Goal: Task Accomplishment & Management: Complete application form

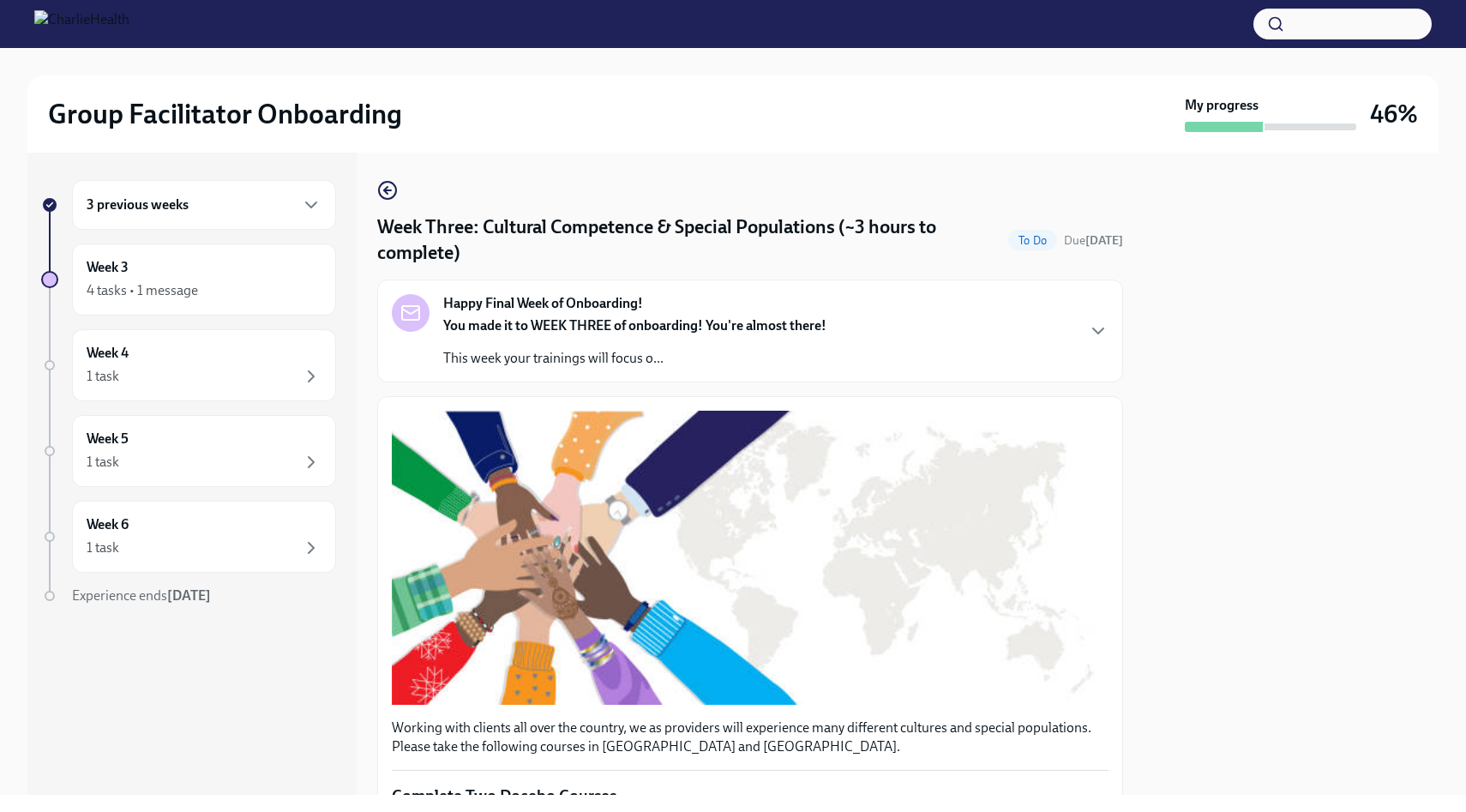
scroll to position [1172, 0]
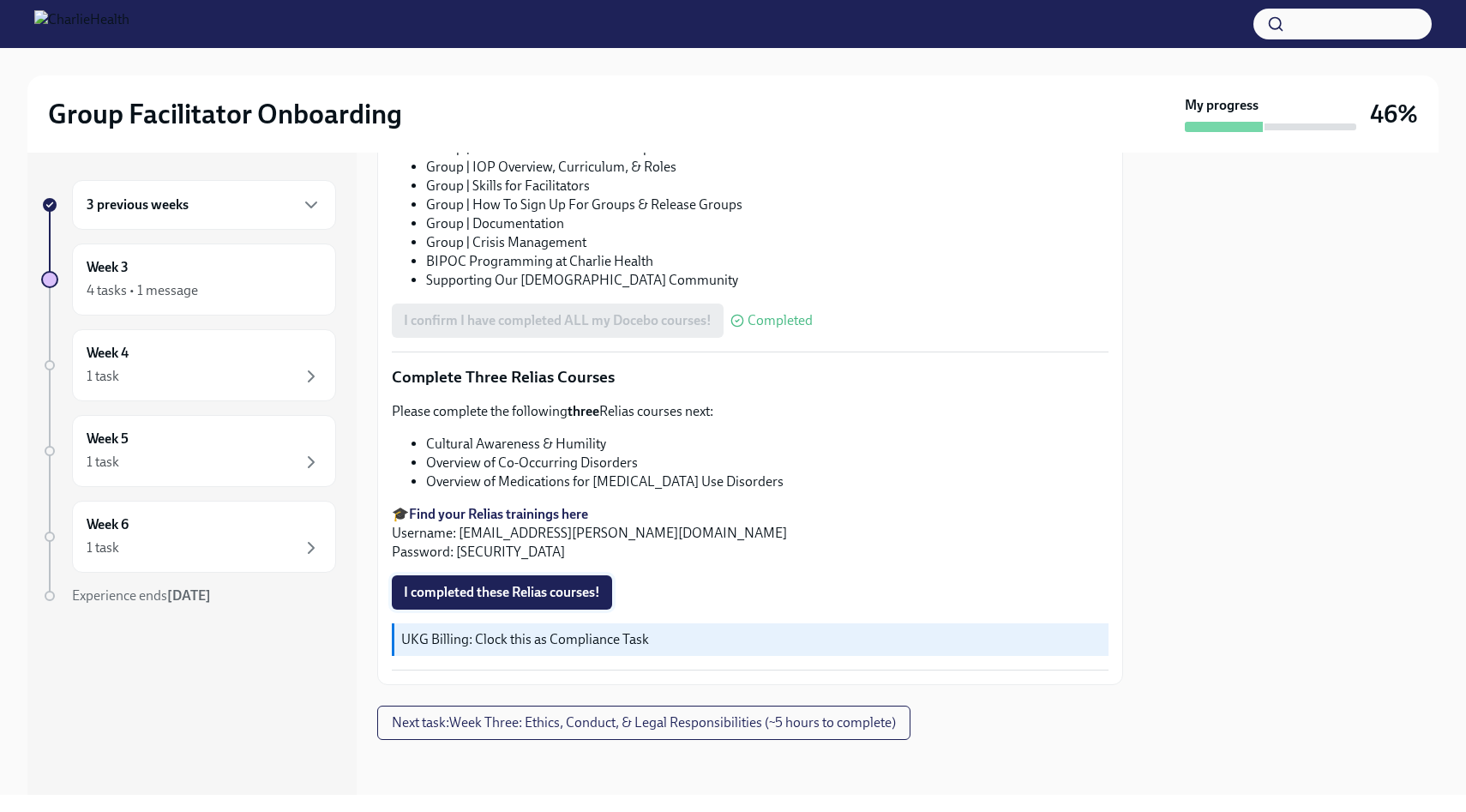
click at [536, 600] on span "I completed these Relias courses!" at bounding box center [501, 592] width 196 height 17
click at [550, 728] on span "Next task : Week Three: Ethics, Conduct, & Legal Responsibilities (~5 hours to …" at bounding box center [644, 722] width 504 height 17
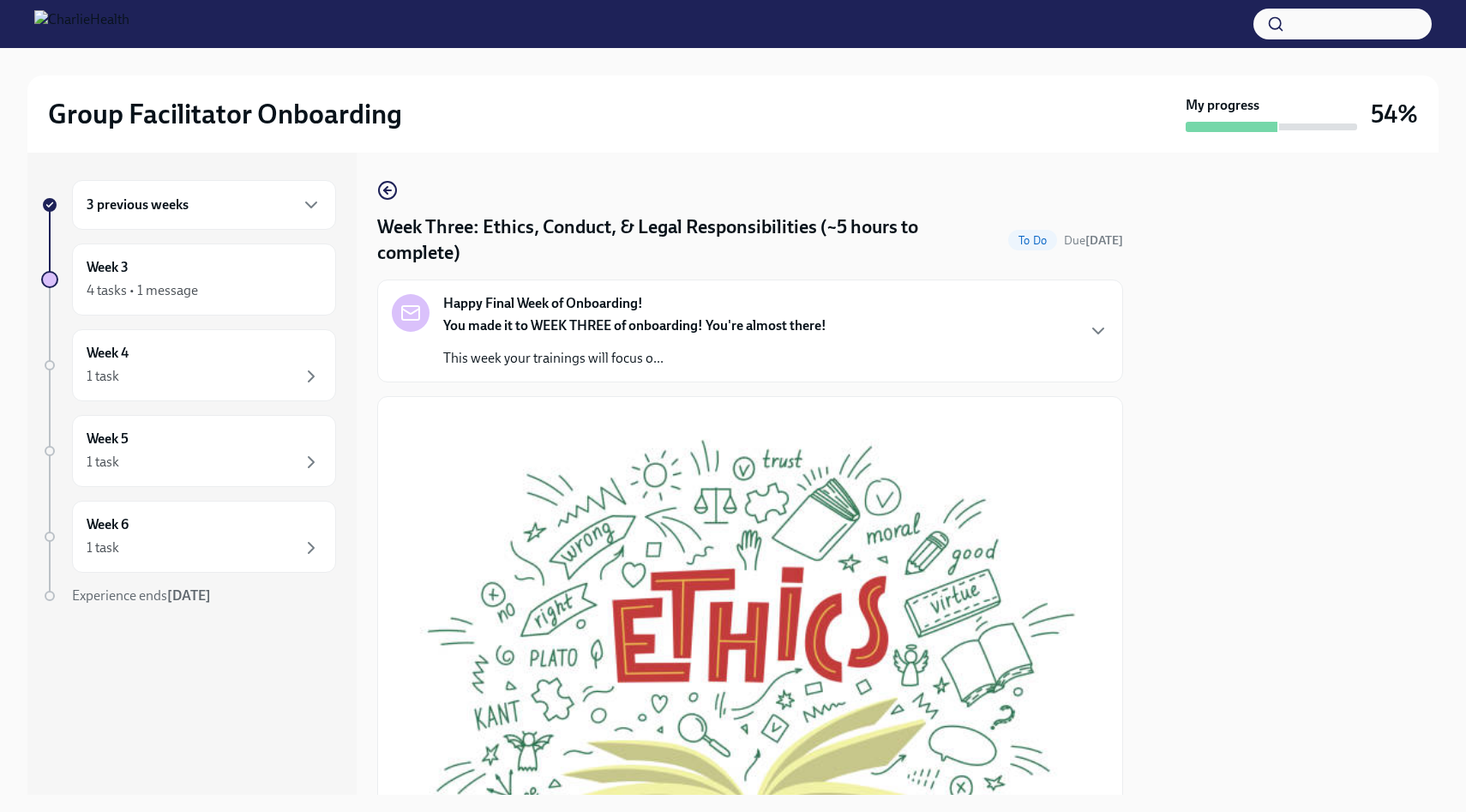
click at [869, 335] on div "Happy Final Week of Onboarding! You made it to WEEK THREE of onboarding! You're…" at bounding box center [749, 331] width 717 height 74
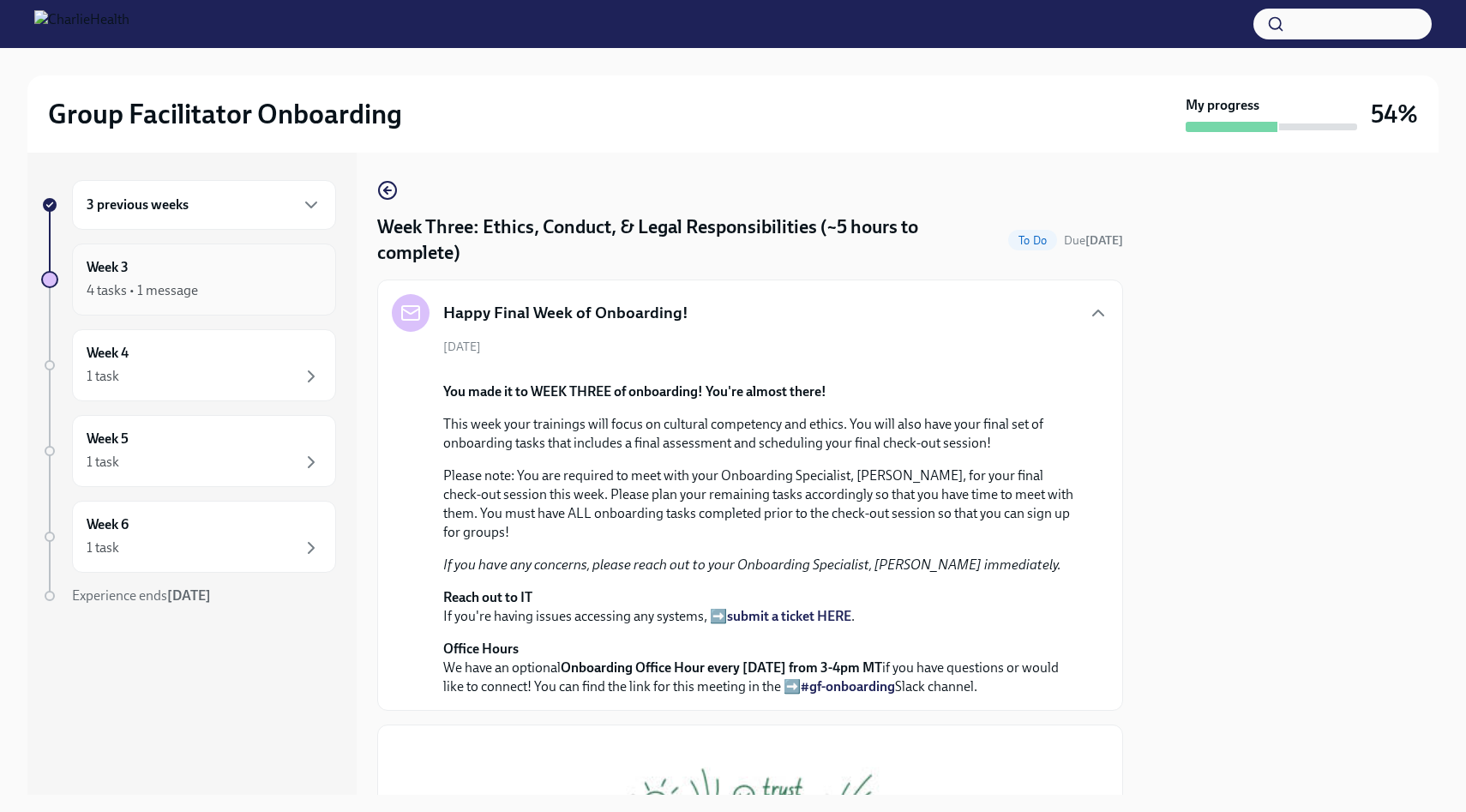
click at [248, 290] on div "4 tasks • 1 message" at bounding box center [204, 290] width 235 height 21
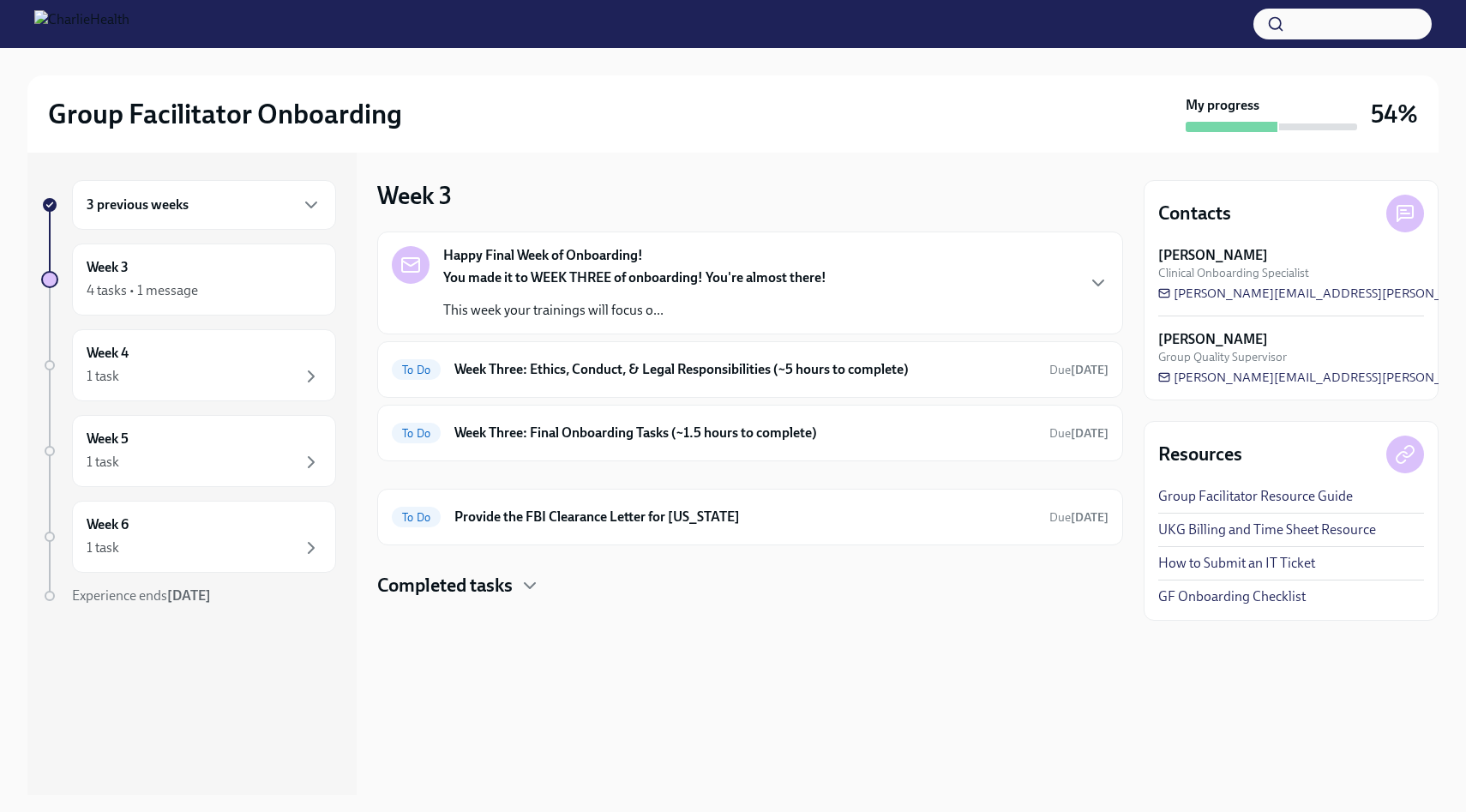
click at [963, 294] on div "Happy Final Week of Onboarding! You made it to WEEK THREE of onboarding! You're…" at bounding box center [749, 283] width 717 height 74
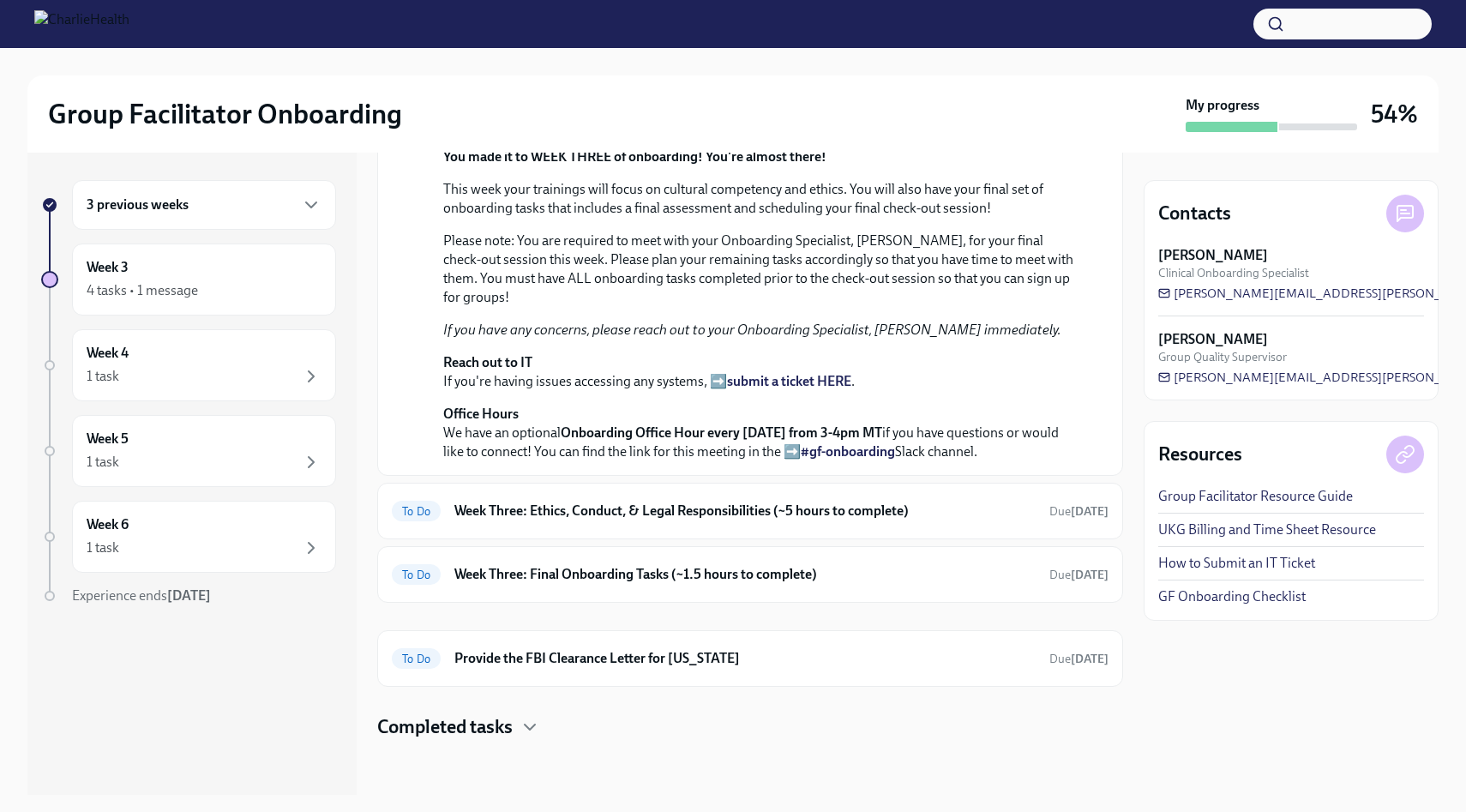
scroll to position [545, 0]
click at [773, 494] on div "To Do Week Three: Ethics, Conduct, & Legal Responsibilities (~5 hours to comple…" at bounding box center [750, 510] width 746 height 57
click at [888, 521] on div "To Do Week Three: Ethics, Conduct, & Legal Responsibilities (~5 hours to comple…" at bounding box center [749, 511] width 717 height 28
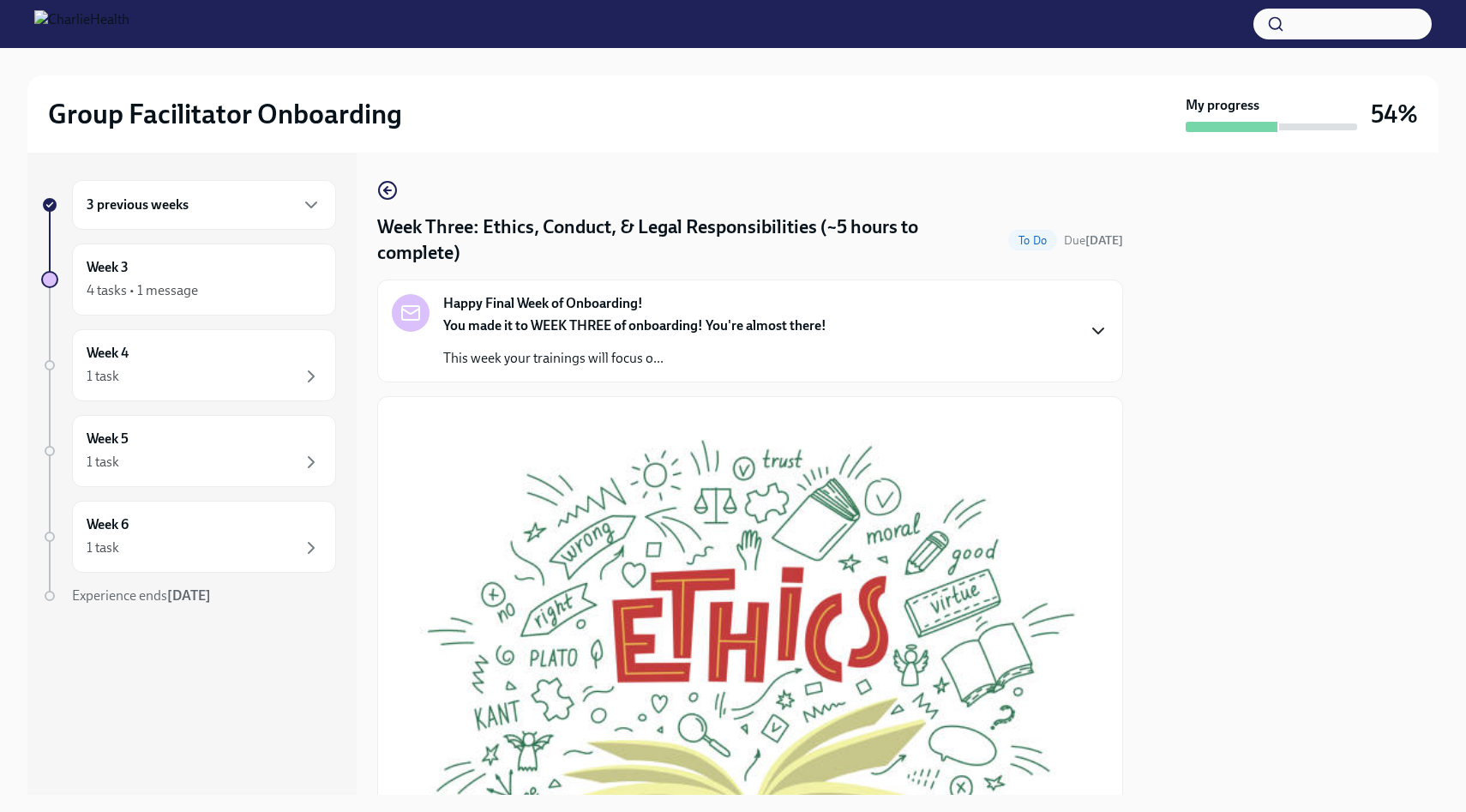
click at [1097, 333] on icon "button" at bounding box center [1098, 331] width 10 height 5
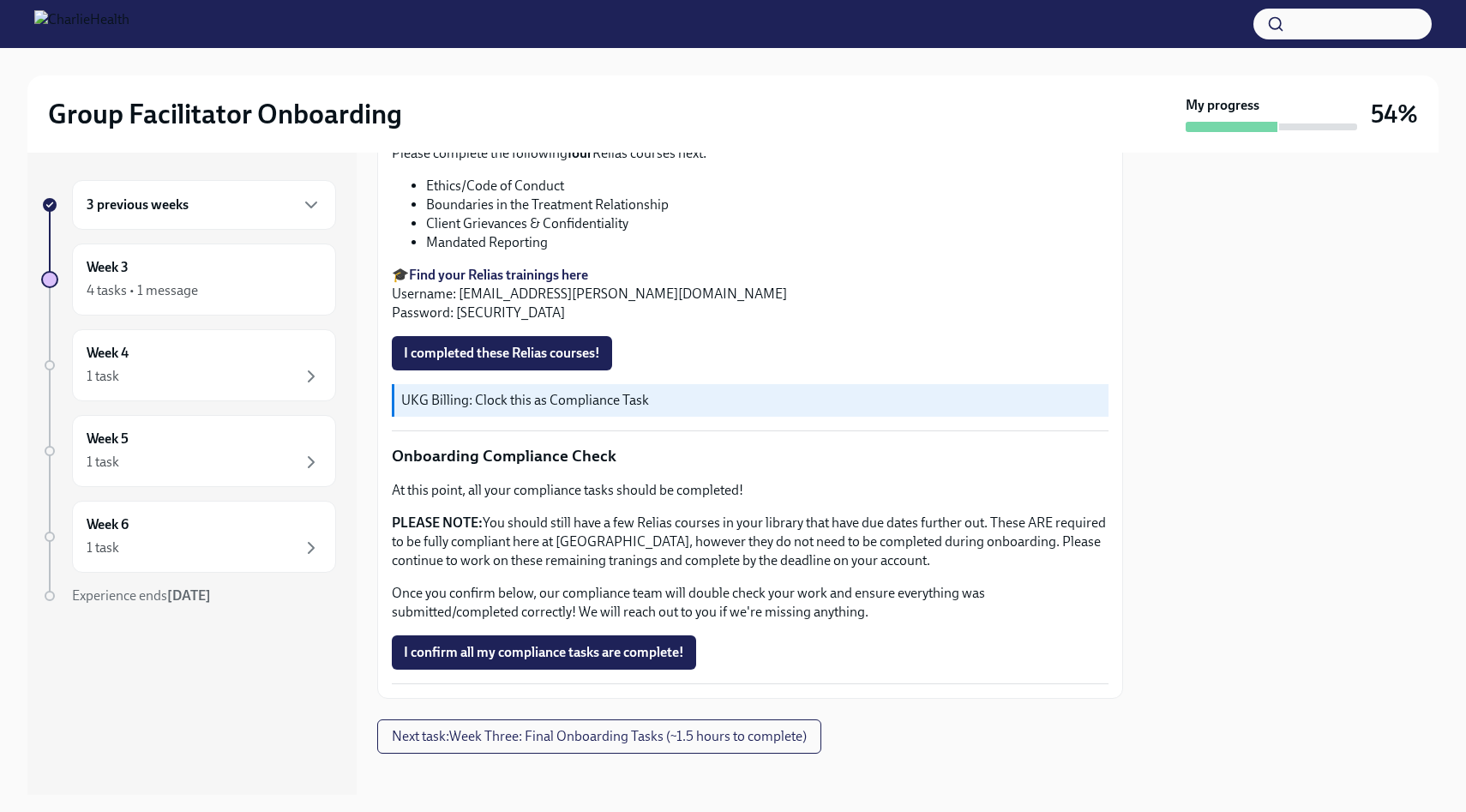
scroll to position [1589, 0]
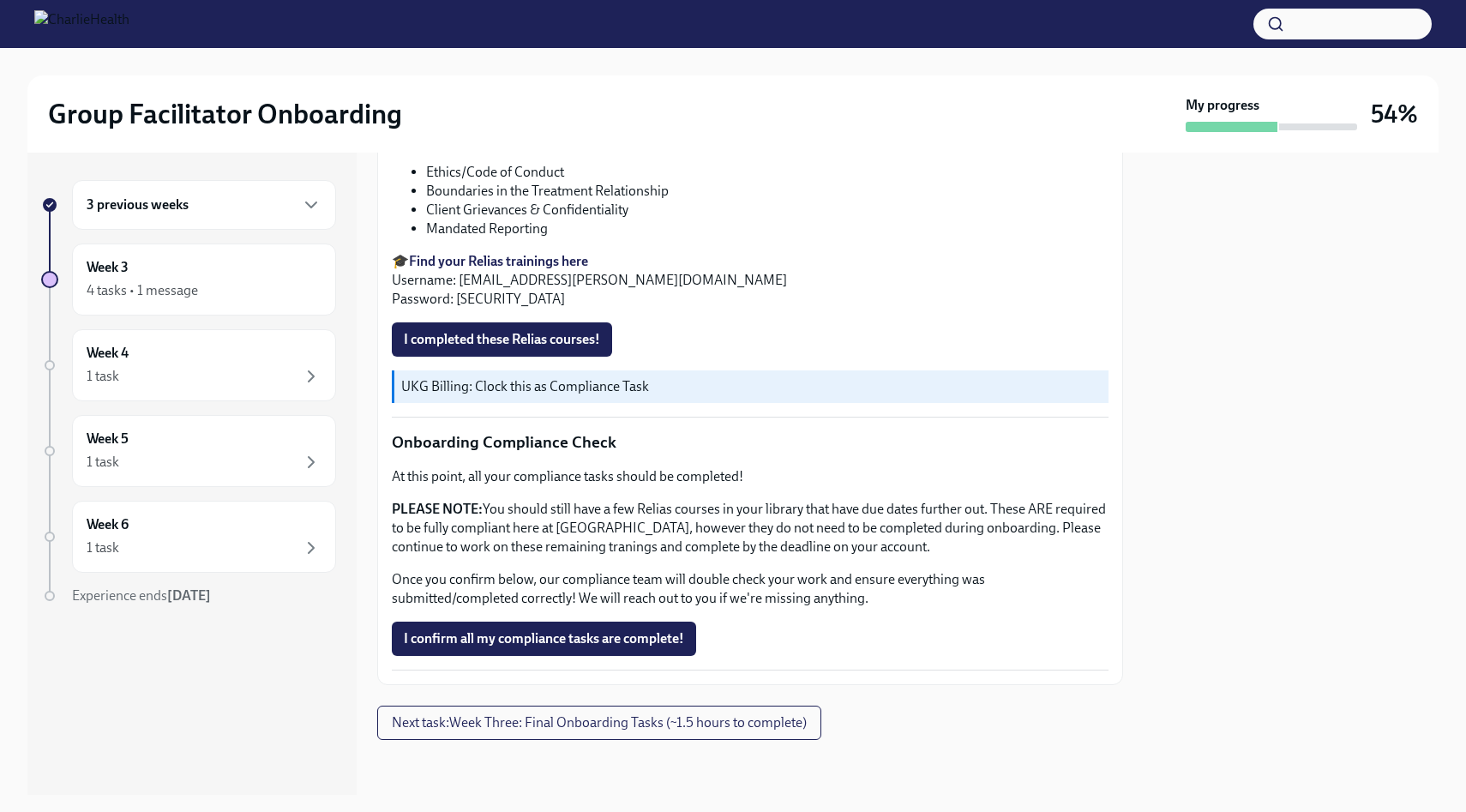
click at [294, 187] on div "3 previous weeks" at bounding box center [203, 205] width 264 height 50
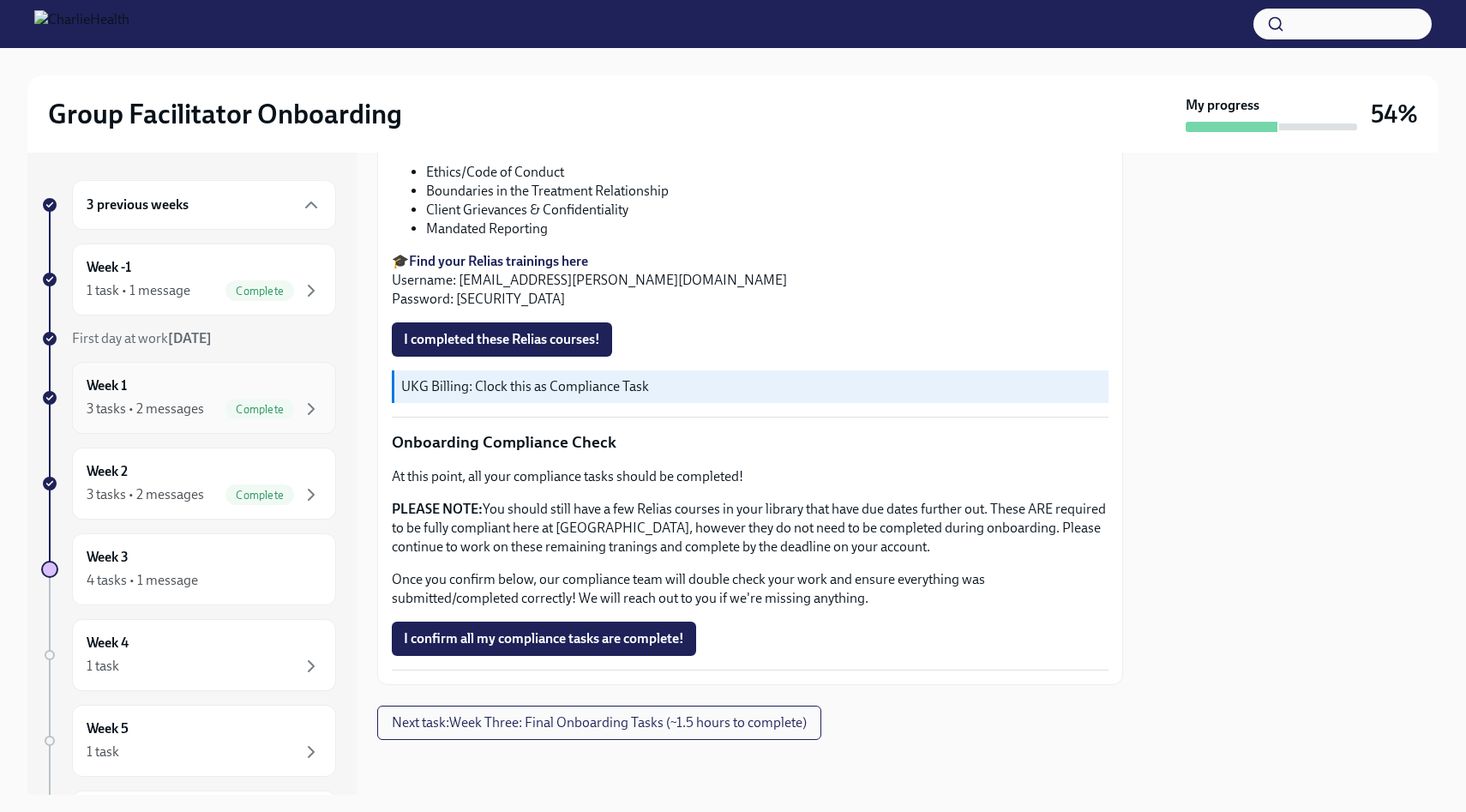
click at [243, 388] on div "Week 1 3 tasks • 2 messages Complete" at bounding box center [204, 398] width 235 height 43
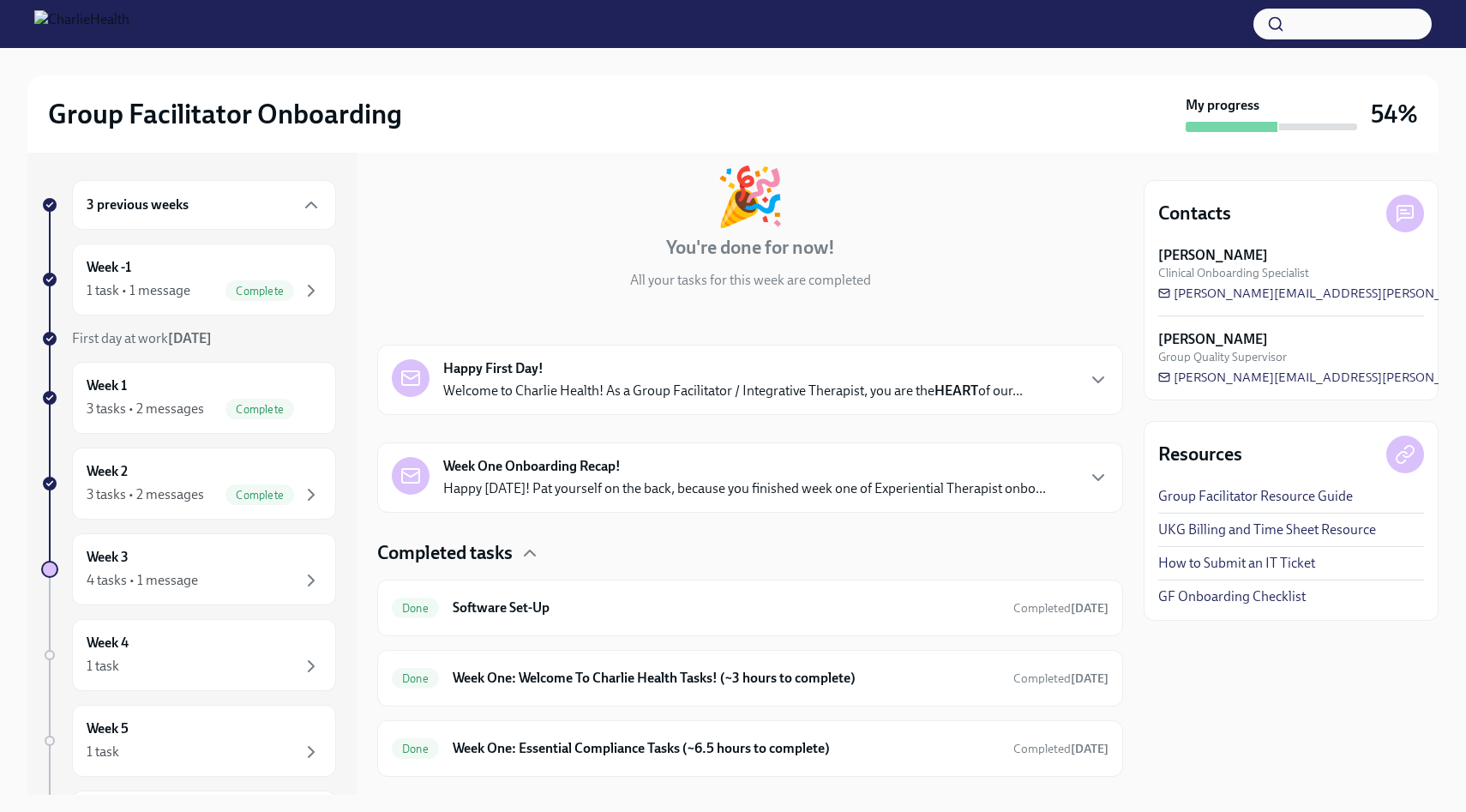
scroll to position [128, 0]
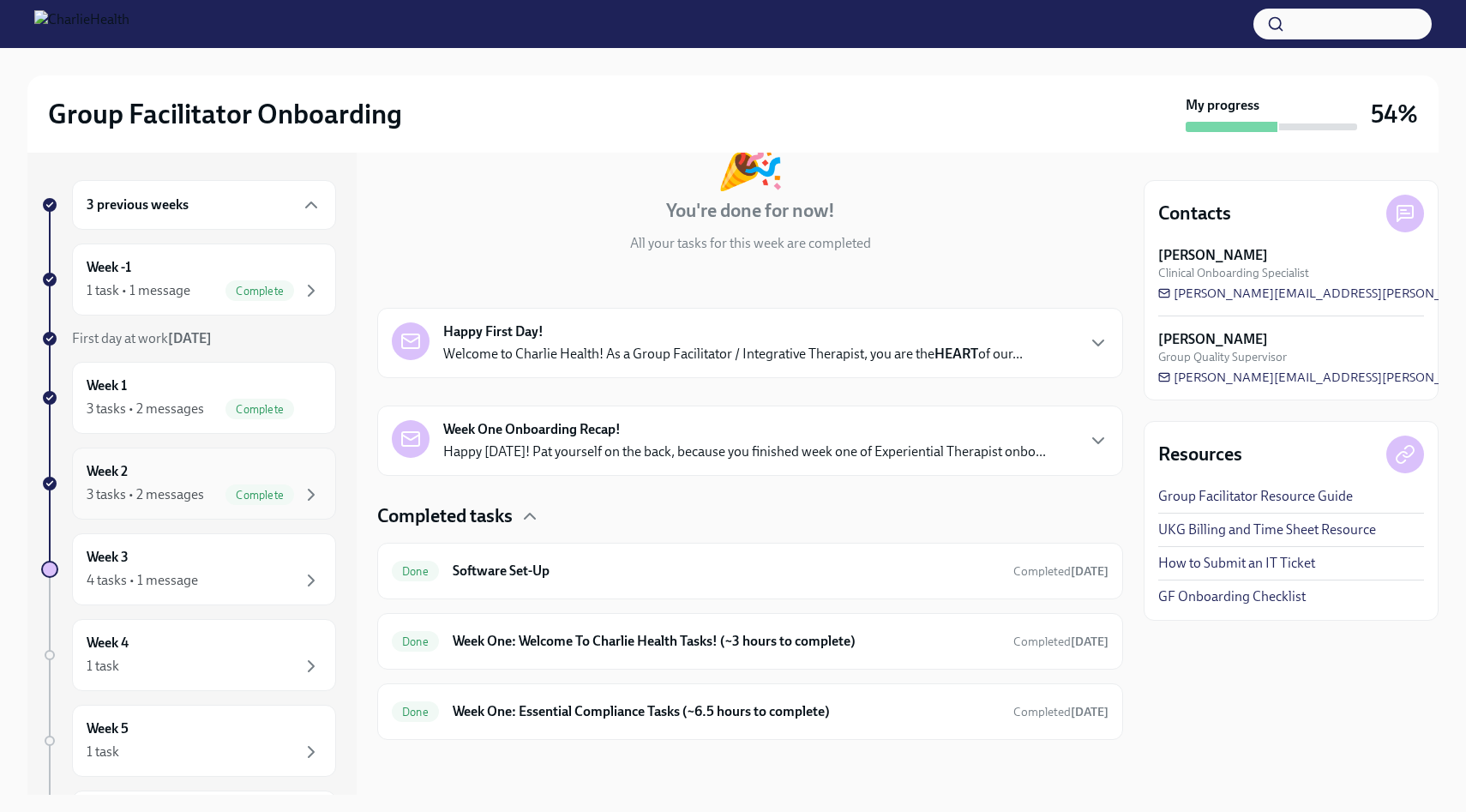
click at [194, 492] on div "3 tasks • 2 messages" at bounding box center [146, 494] width 118 height 19
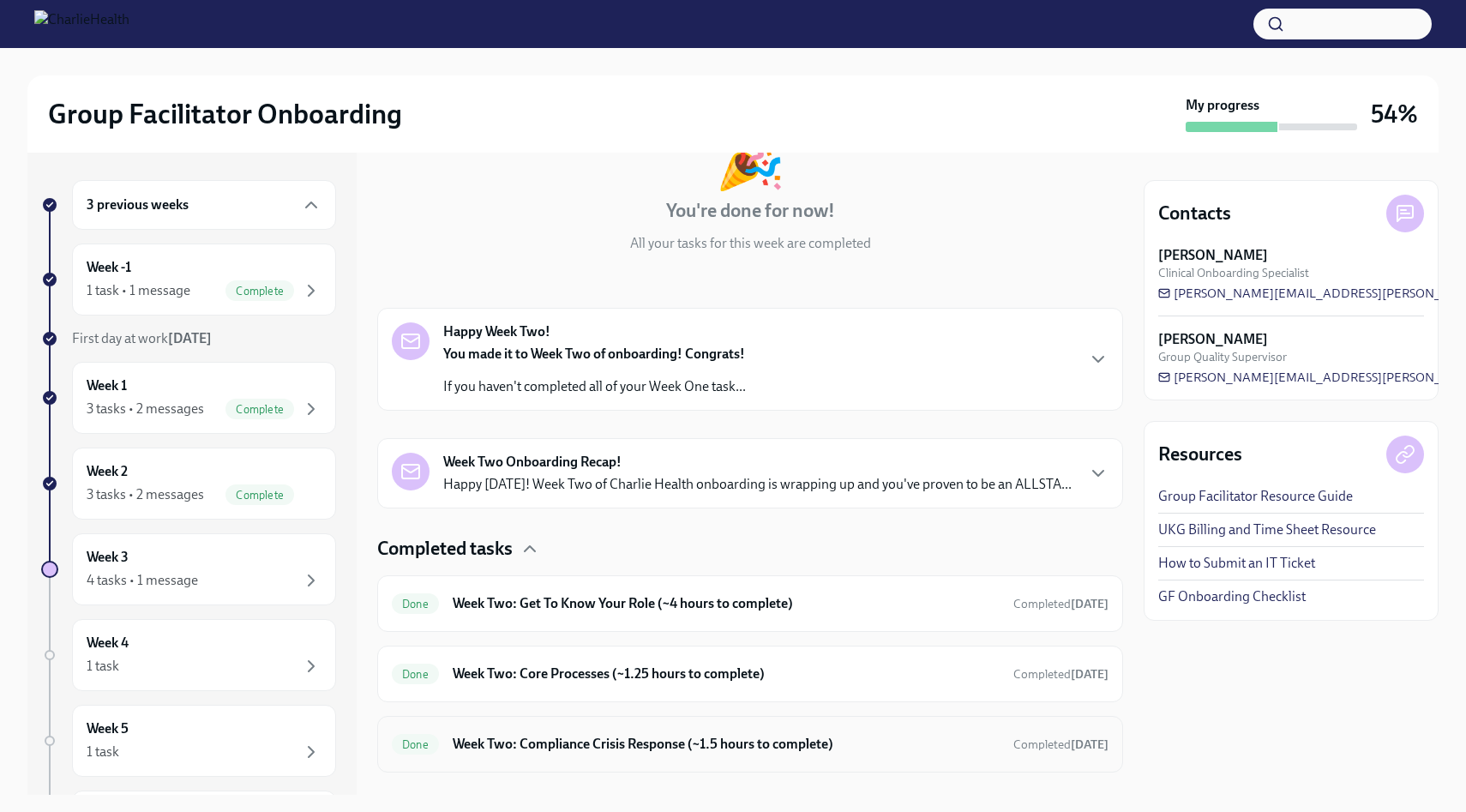
scroll to position [160, 0]
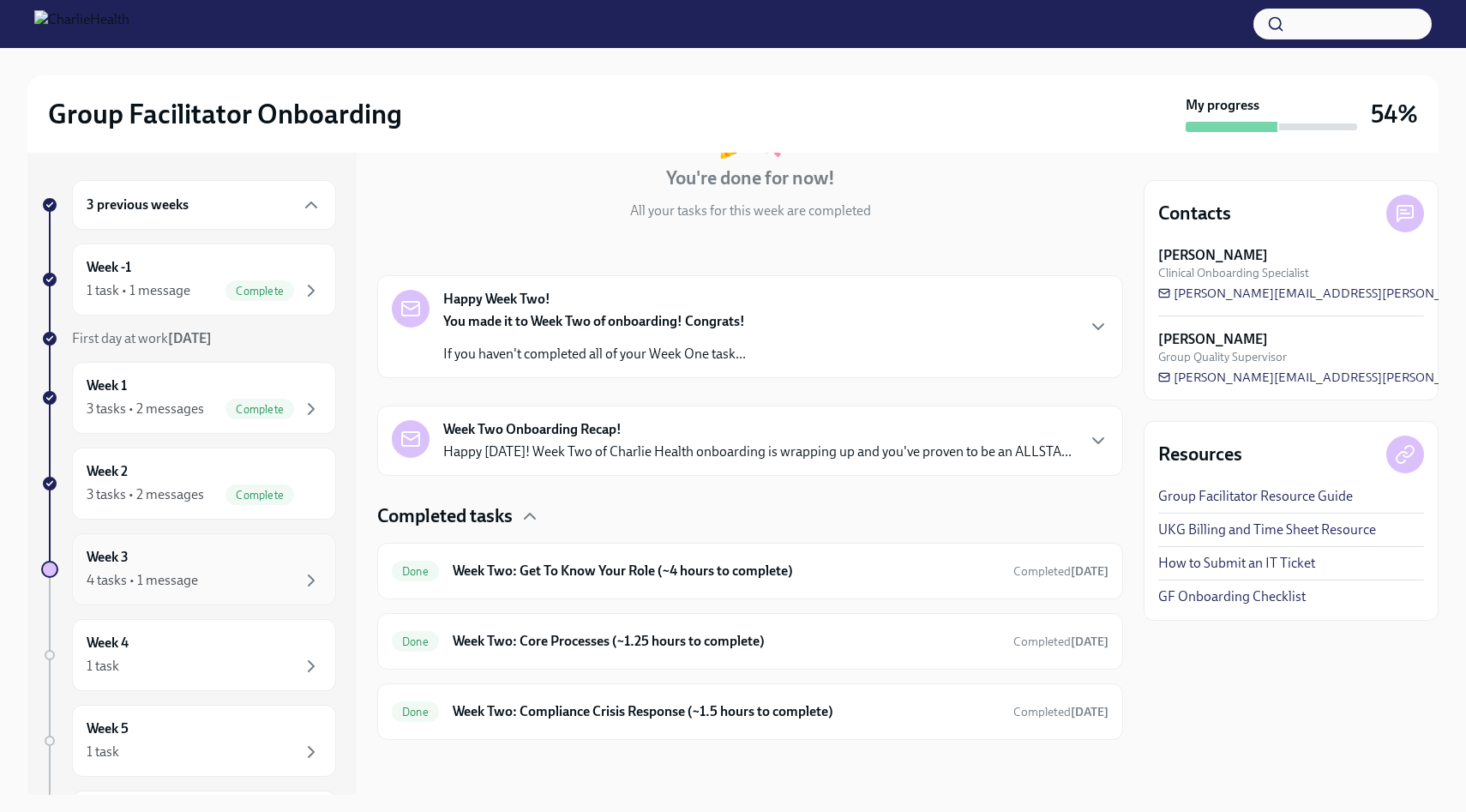
click at [213, 571] on div "4 tasks • 1 message" at bounding box center [204, 580] width 235 height 21
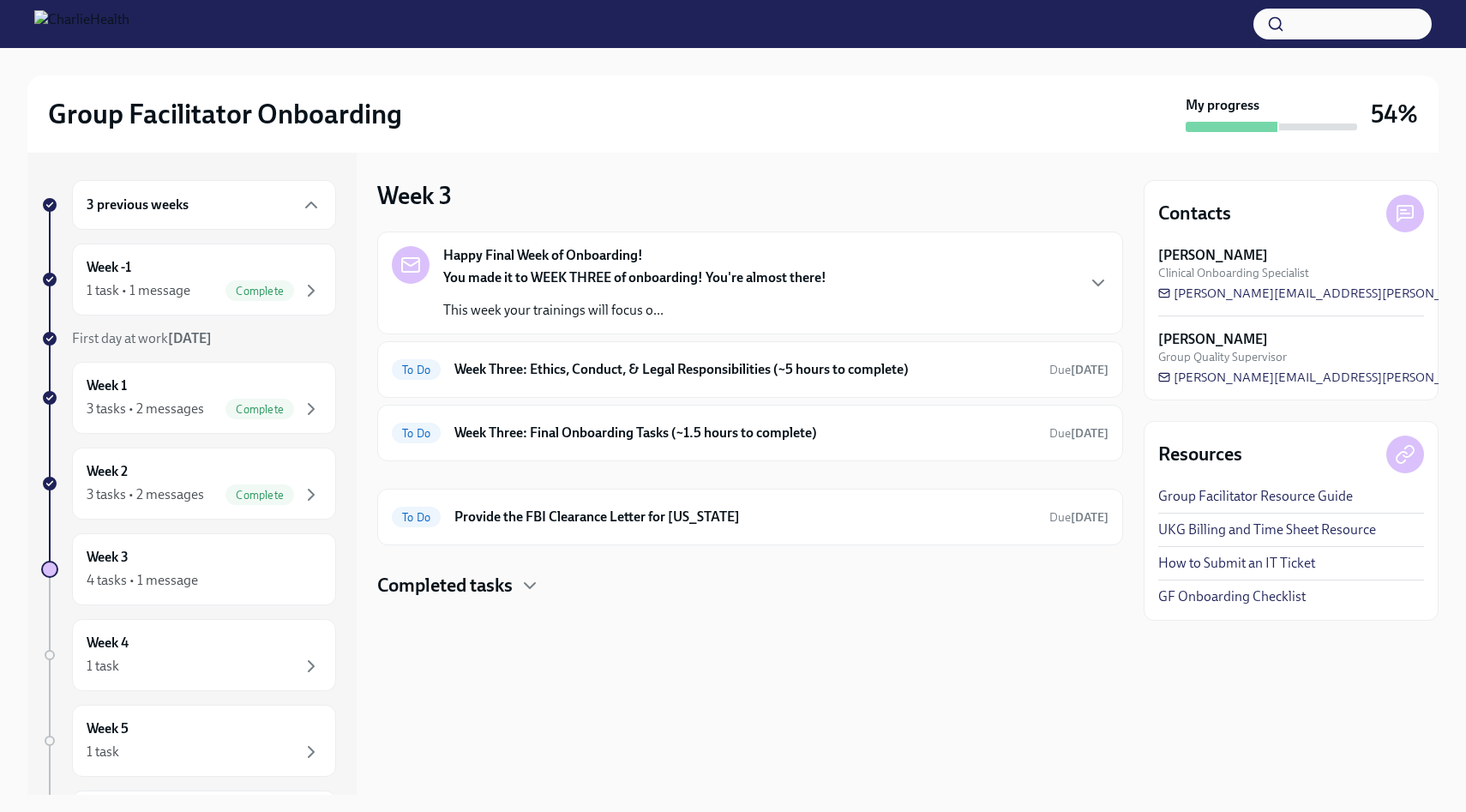
click at [576, 292] on div "You made it to WEEK THREE of onboarding! You're almost there! This week your tr…" at bounding box center [635, 294] width 384 height 52
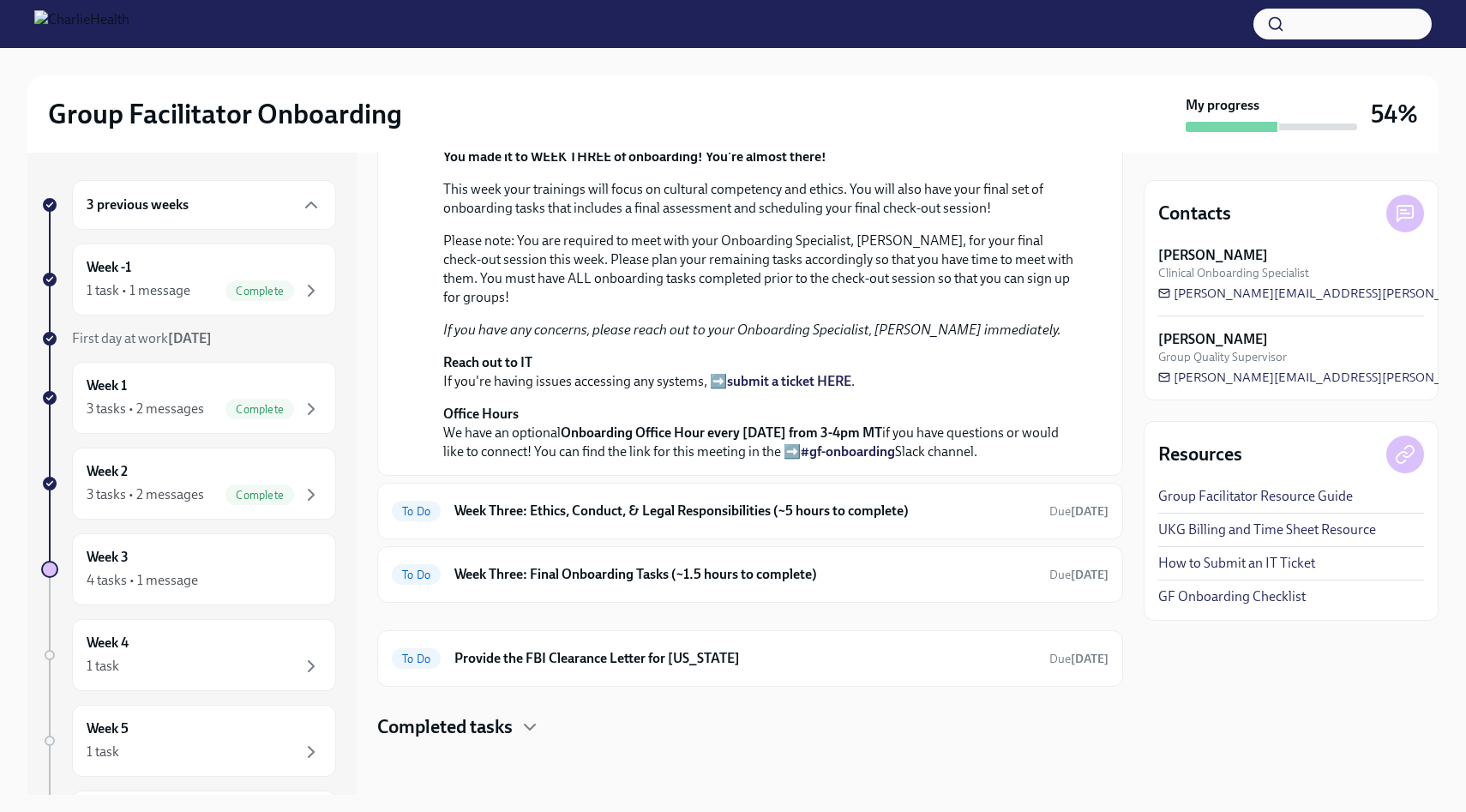
scroll to position [545, 0]
click at [582, 527] on div "To Do Week Three: Ethics, Conduct, & Legal Responsibilities (~5 hours to comple…" at bounding box center [750, 510] width 746 height 57
click at [581, 512] on h6 "Week Three: Ethics, Conduct, & Legal Responsibilities (~5 hours to complete)" at bounding box center [744, 510] width 581 height 19
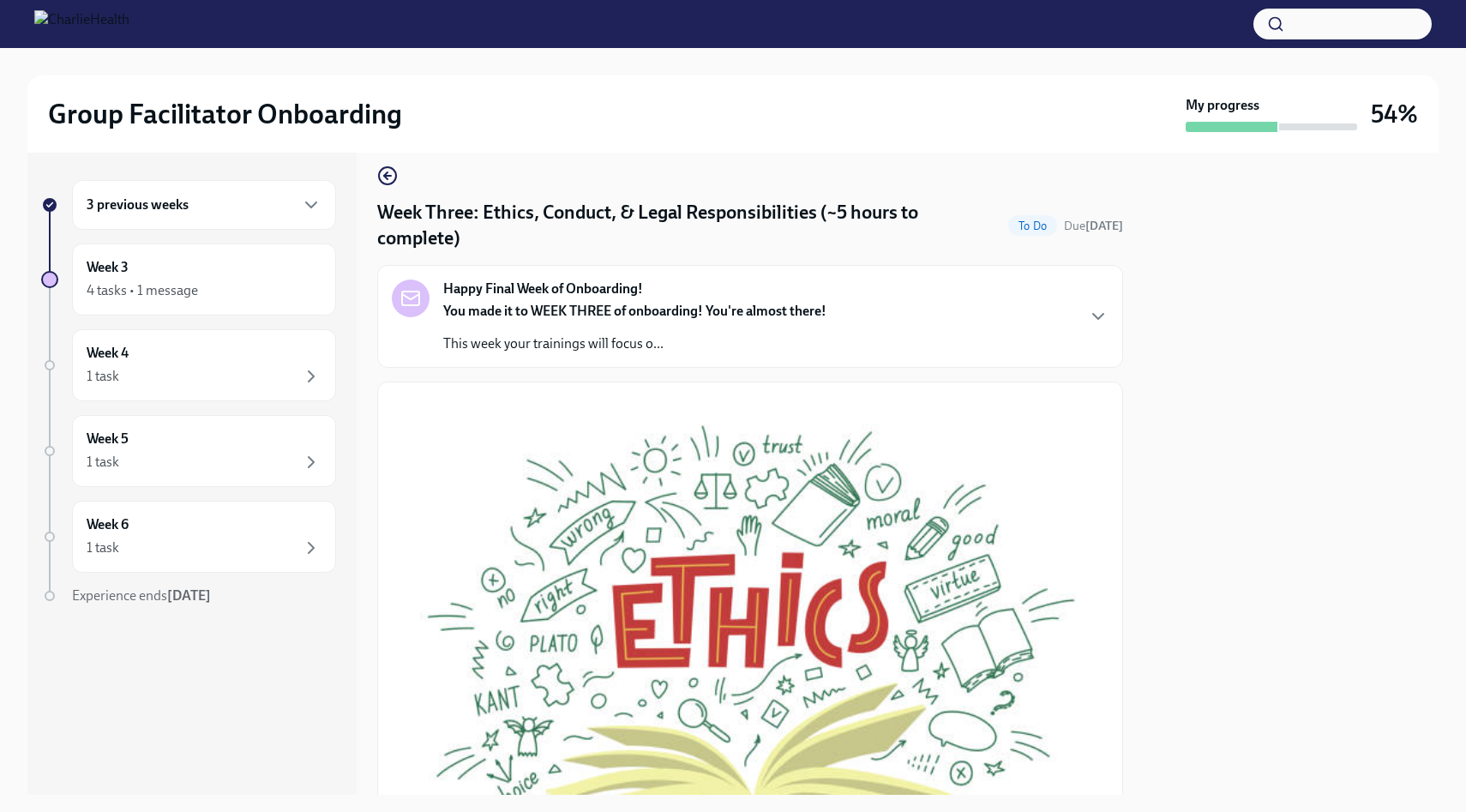
scroll to position [7, 0]
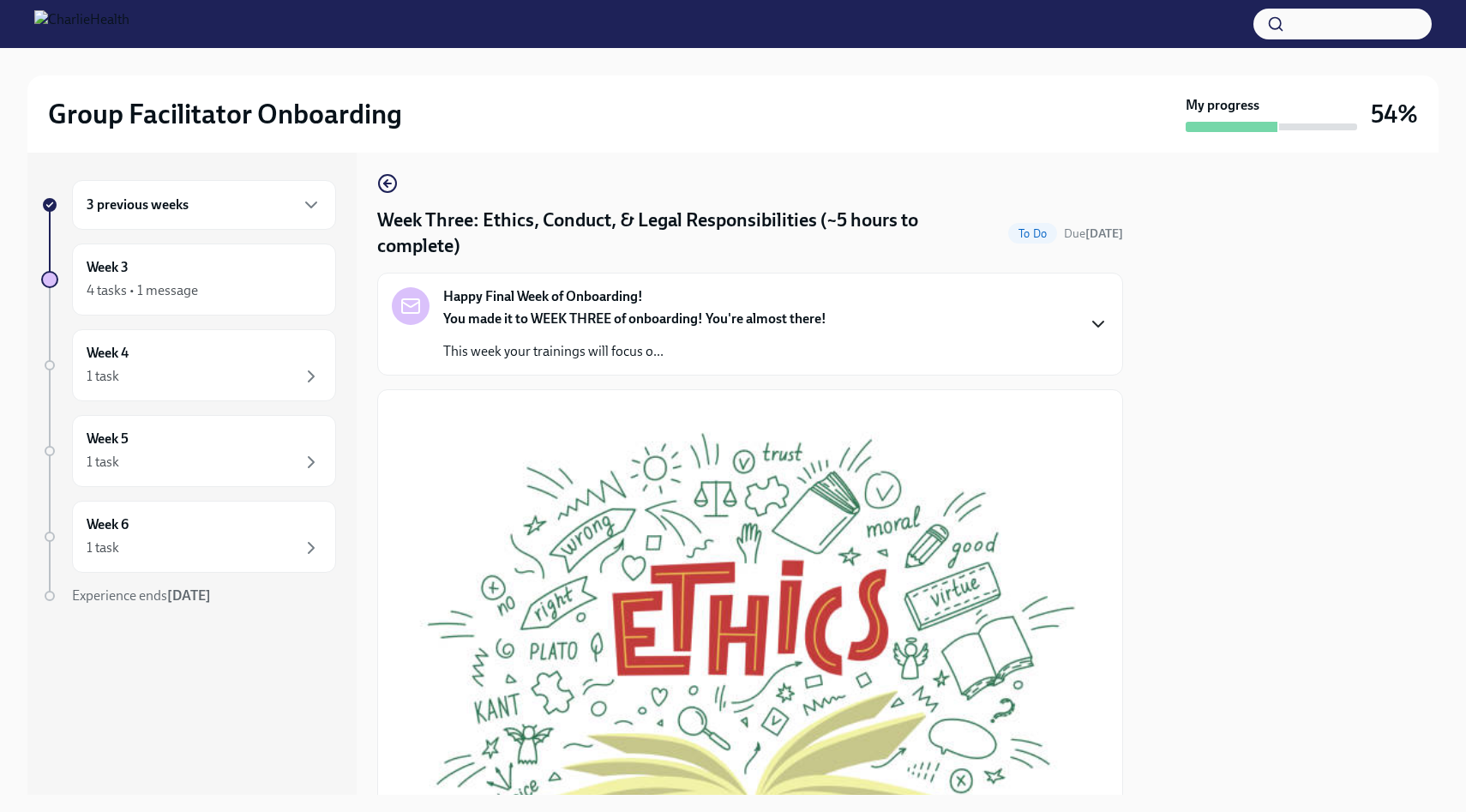
click at [1095, 325] on icon "button" at bounding box center [1098, 324] width 21 height 21
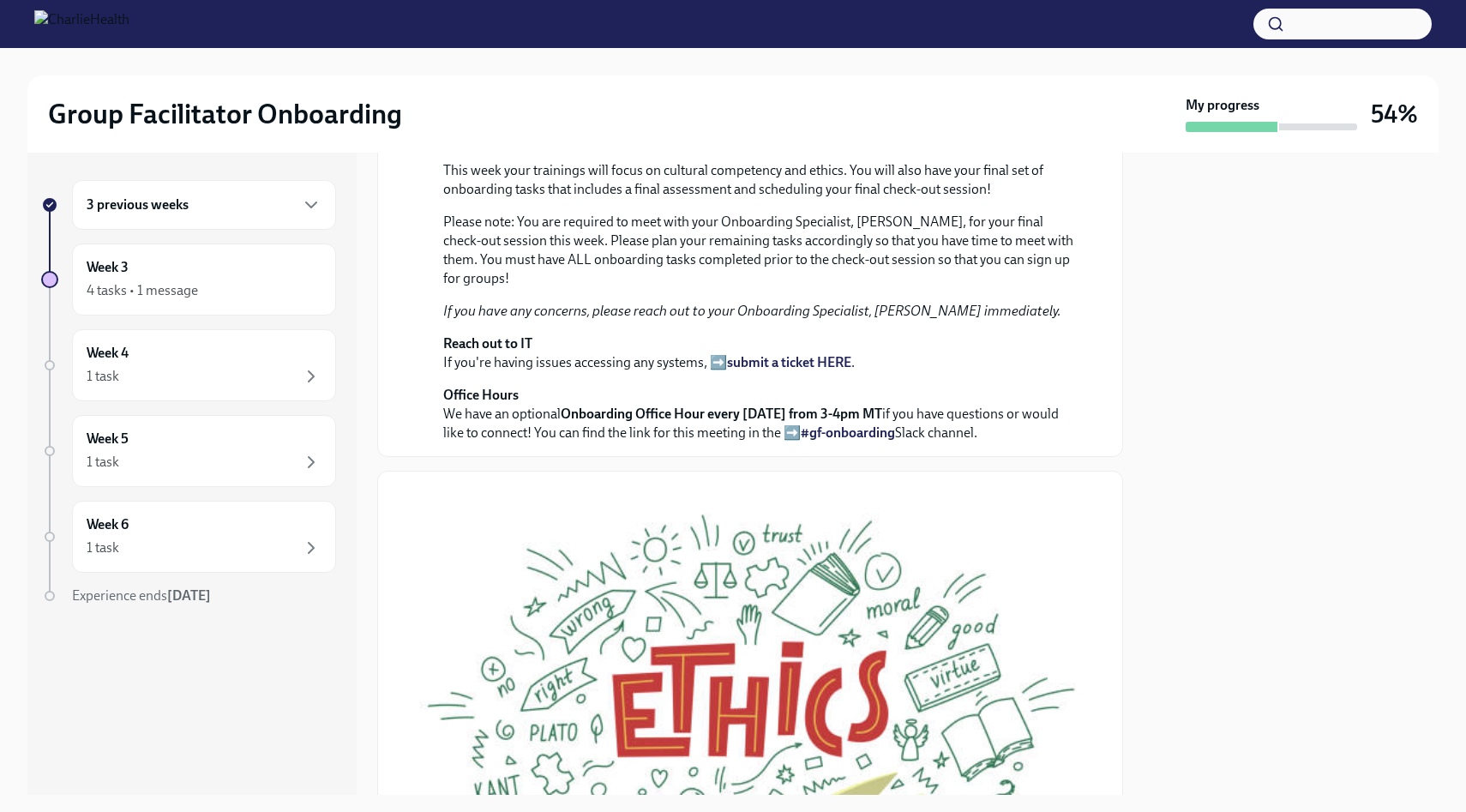
scroll to position [0, 0]
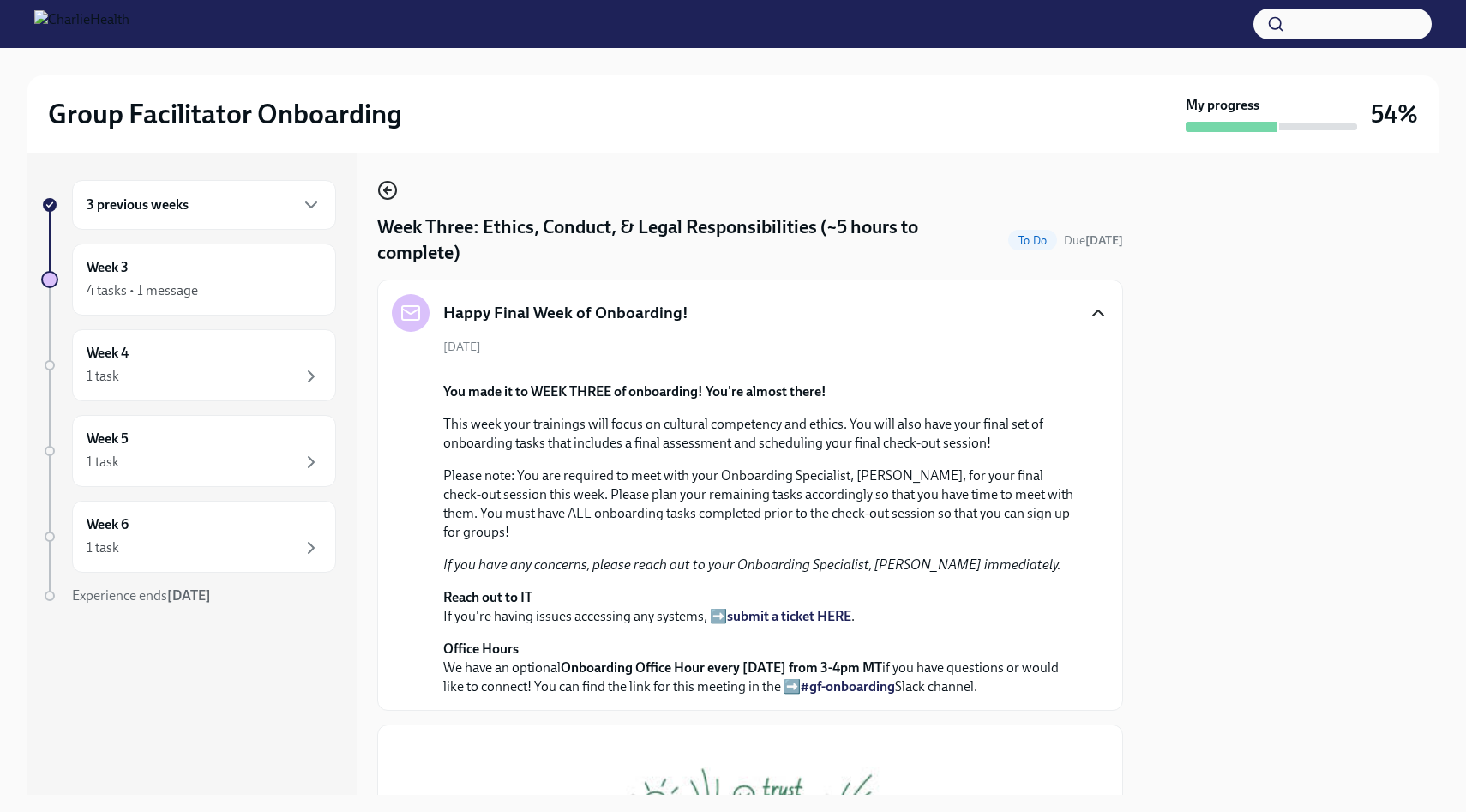
click at [387, 185] on icon "button" at bounding box center [388, 190] width 21 height 21
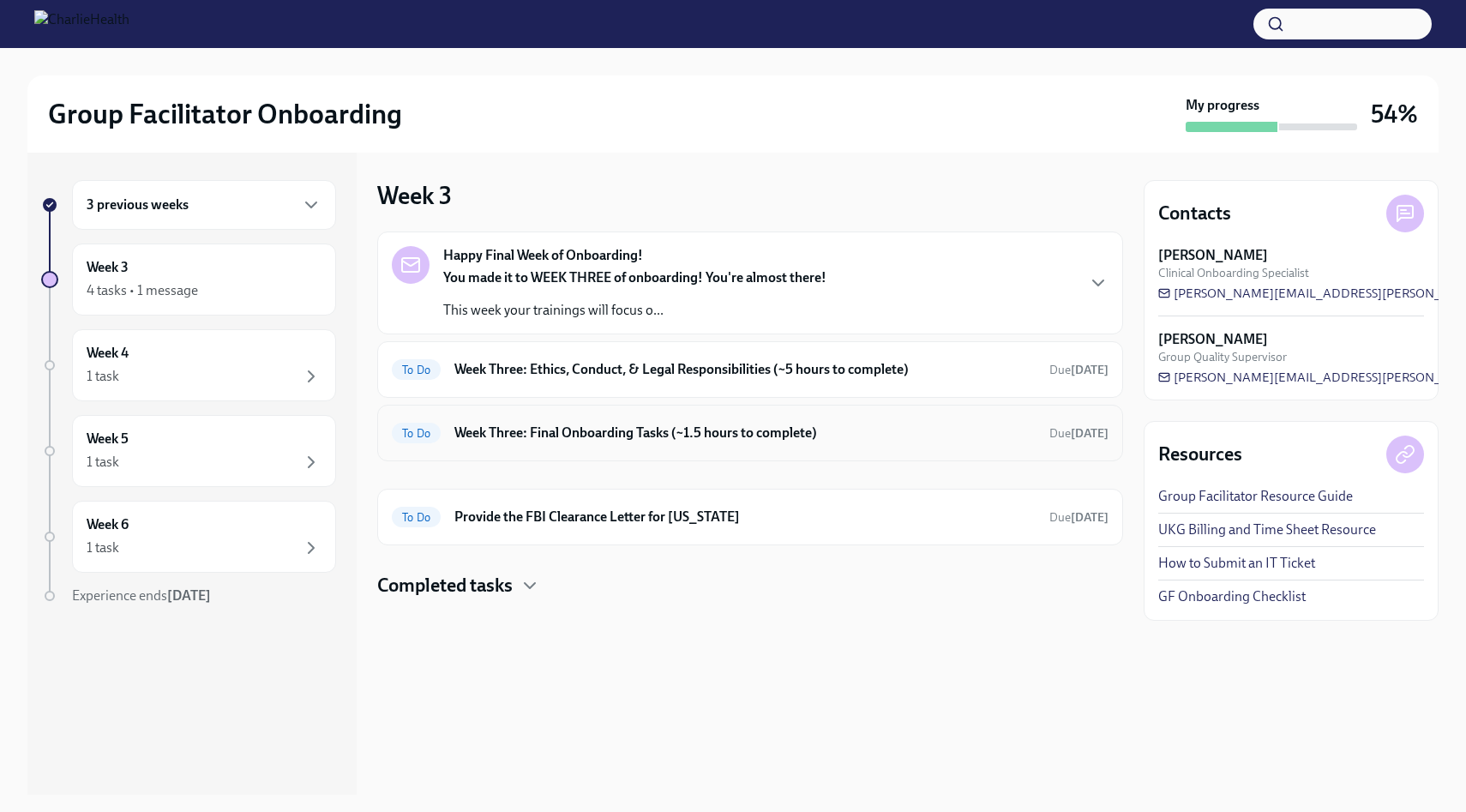
click at [822, 437] on h6 "Week Three: Final Onboarding Tasks (~1.5 hours to complete)" at bounding box center [744, 432] width 581 height 19
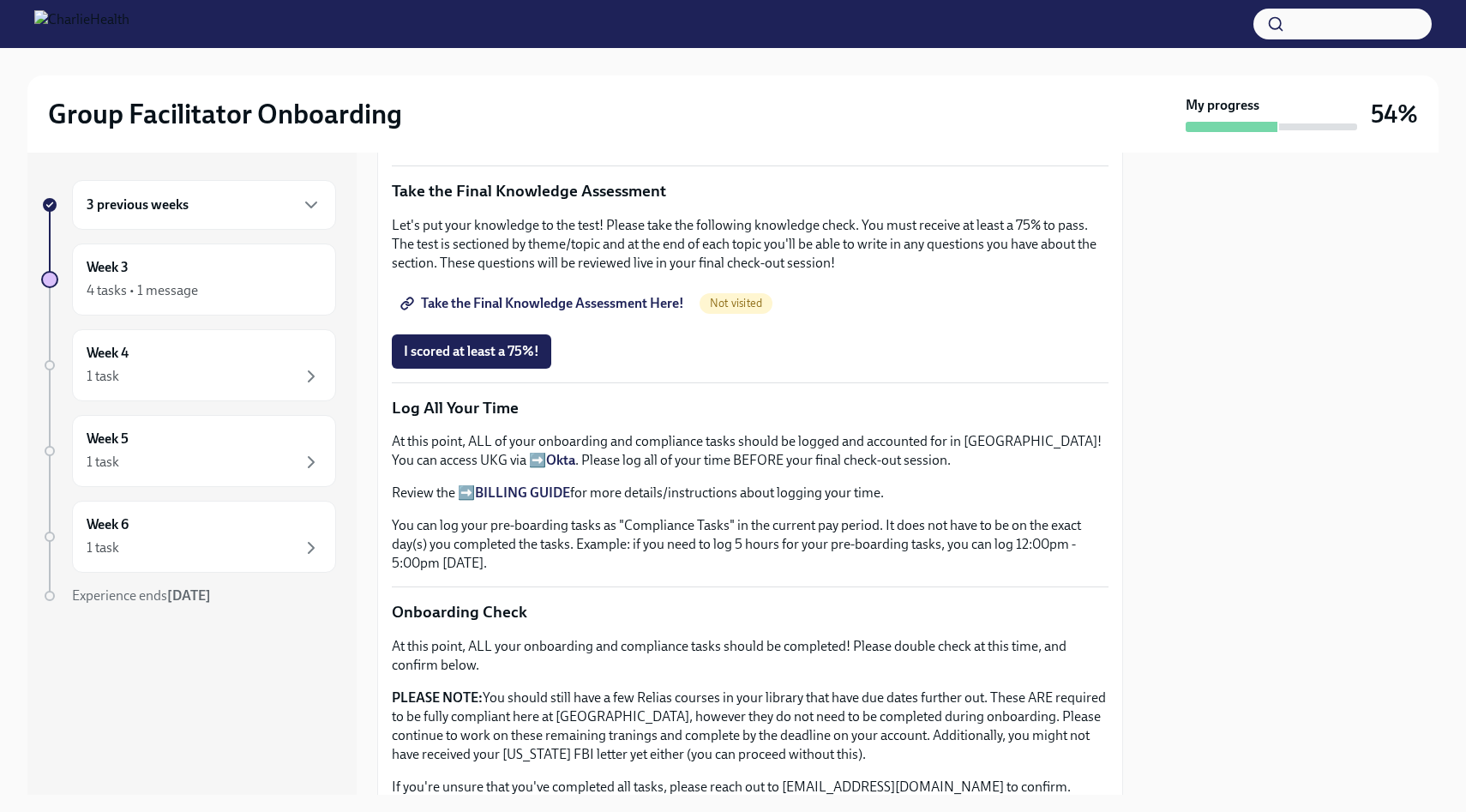
scroll to position [1269, 0]
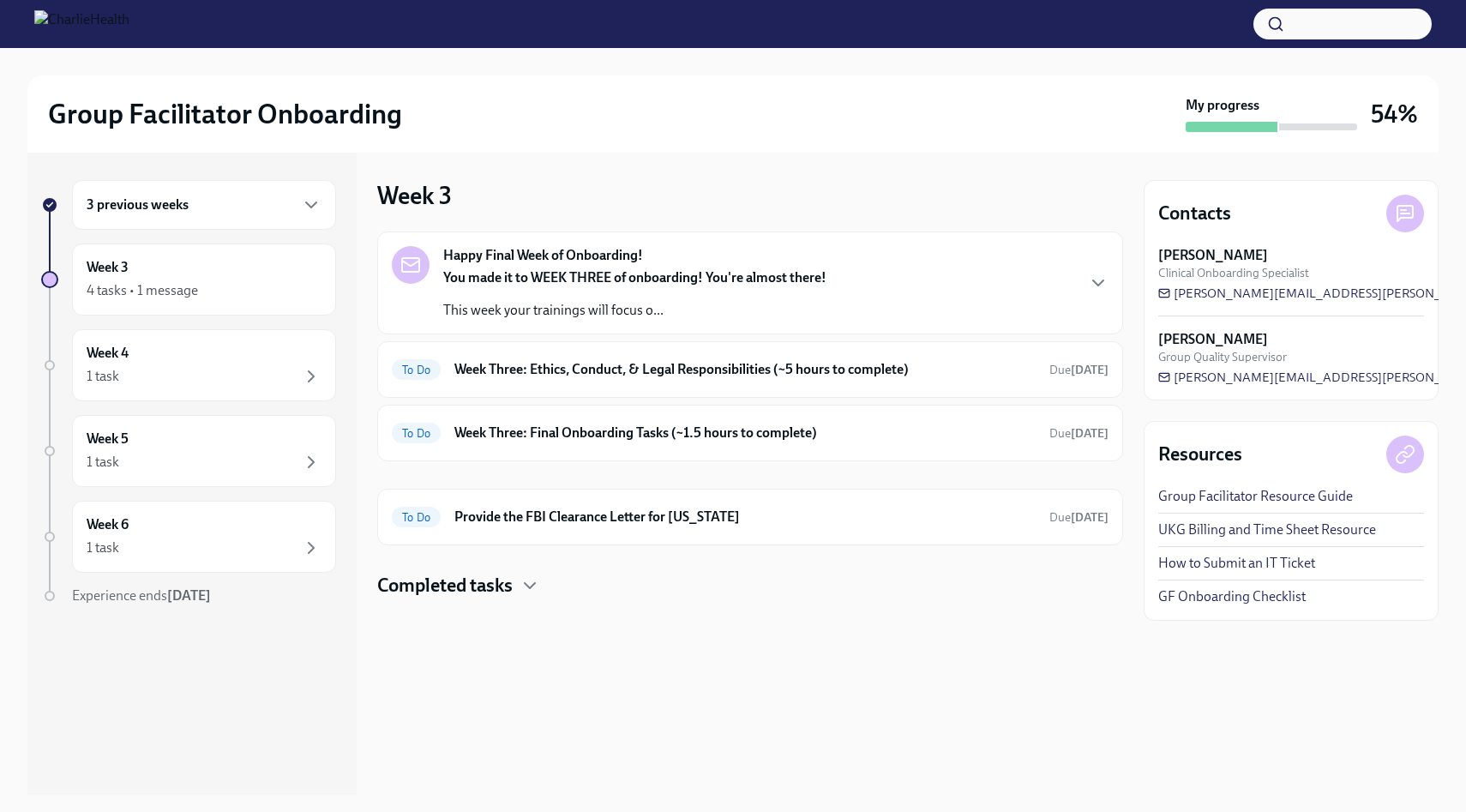
click at [771, 288] on div "You made it to WEEK THREE of onboarding! You're almost there! This week your tr…" at bounding box center [635, 294] width 384 height 52
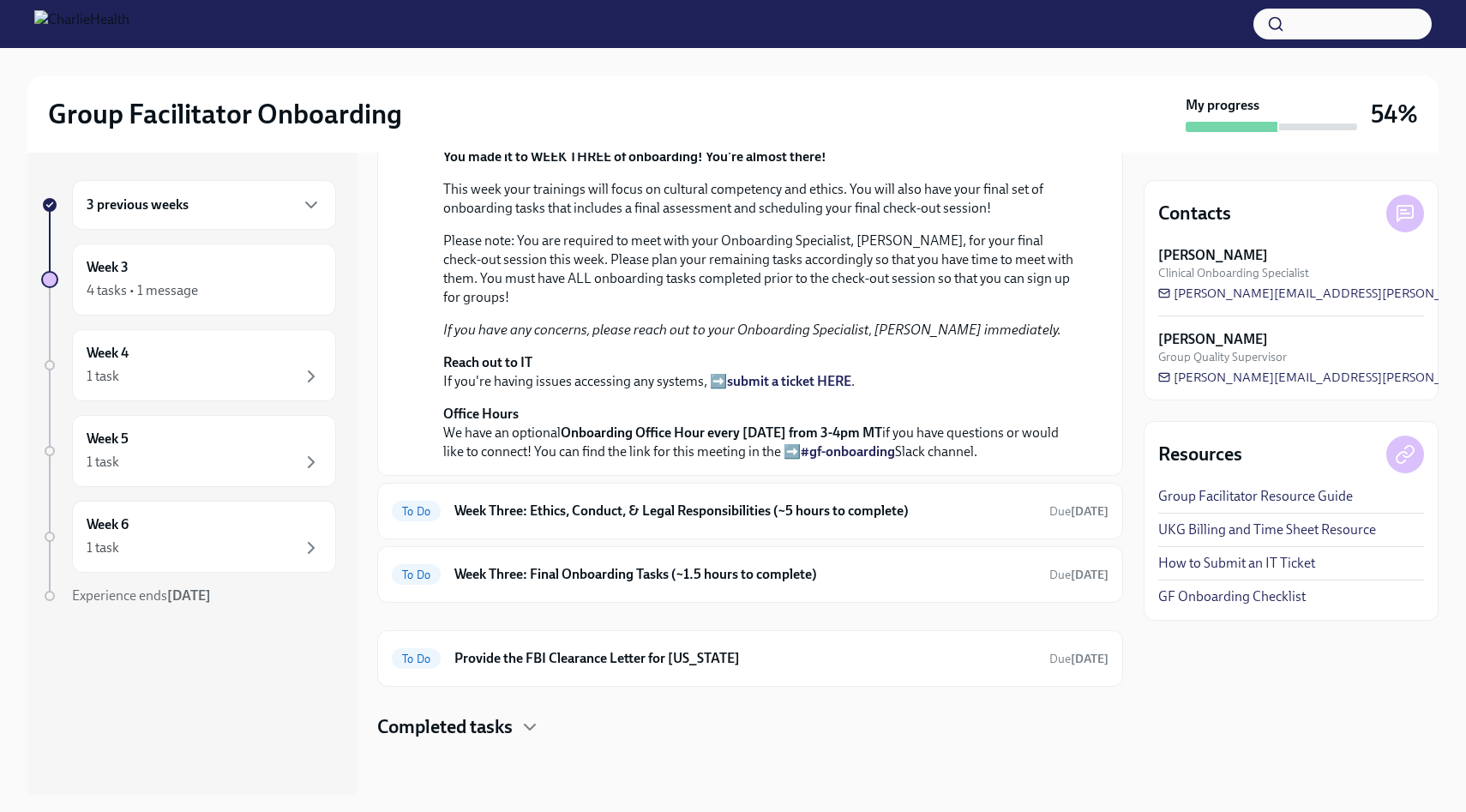
scroll to position [545, 0]
click at [752, 526] on div "To Do Week Three: Ethics, Conduct, & Legal Responsibilities (~5 hours to comple…" at bounding box center [750, 510] width 746 height 57
click at [748, 515] on h6 "Week Three: Ethics, Conduct, & Legal Responsibilities (~5 hours to complete)" at bounding box center [744, 510] width 581 height 19
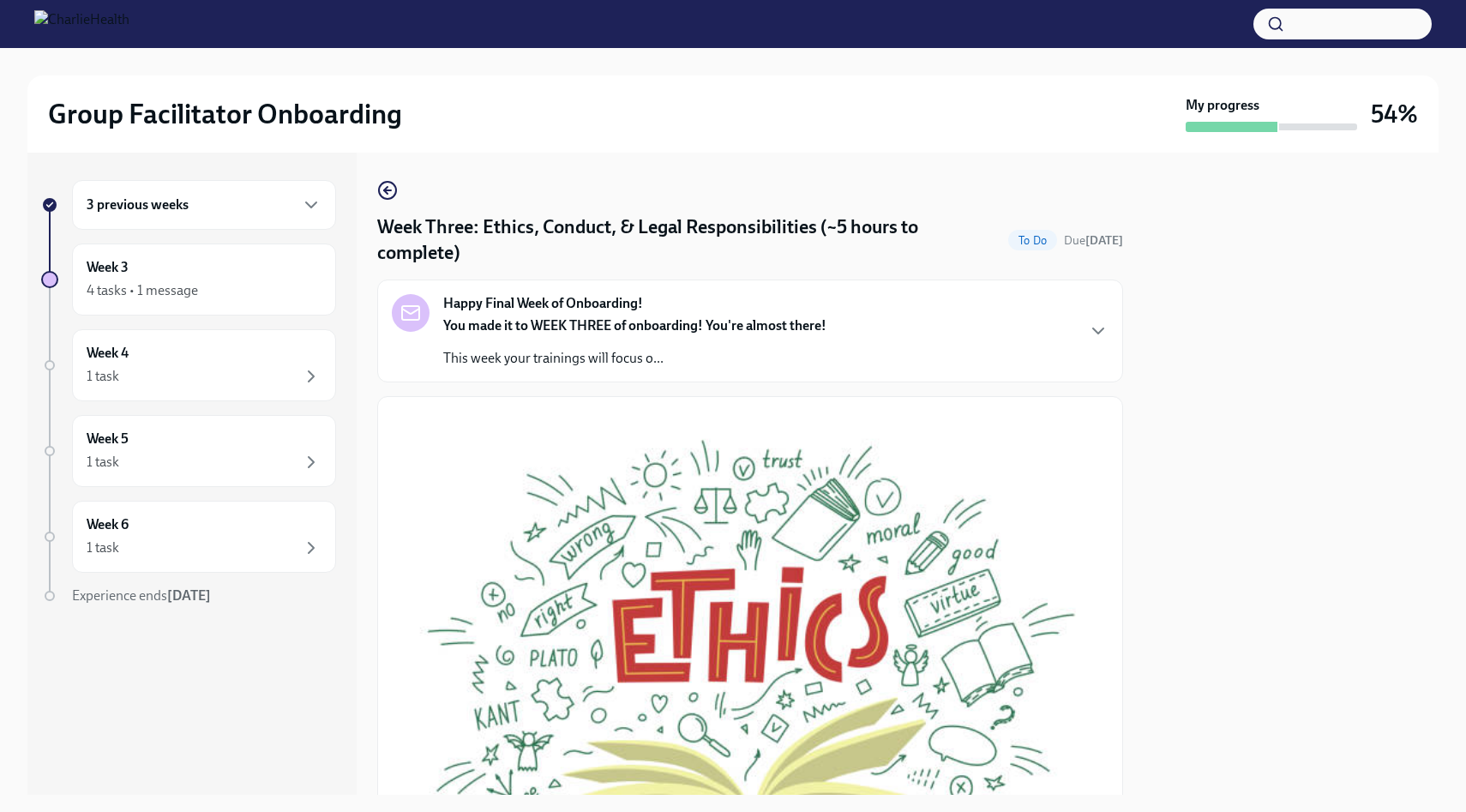
click at [677, 354] on p "This week your trainings will focus o..." at bounding box center [635, 358] width 384 height 19
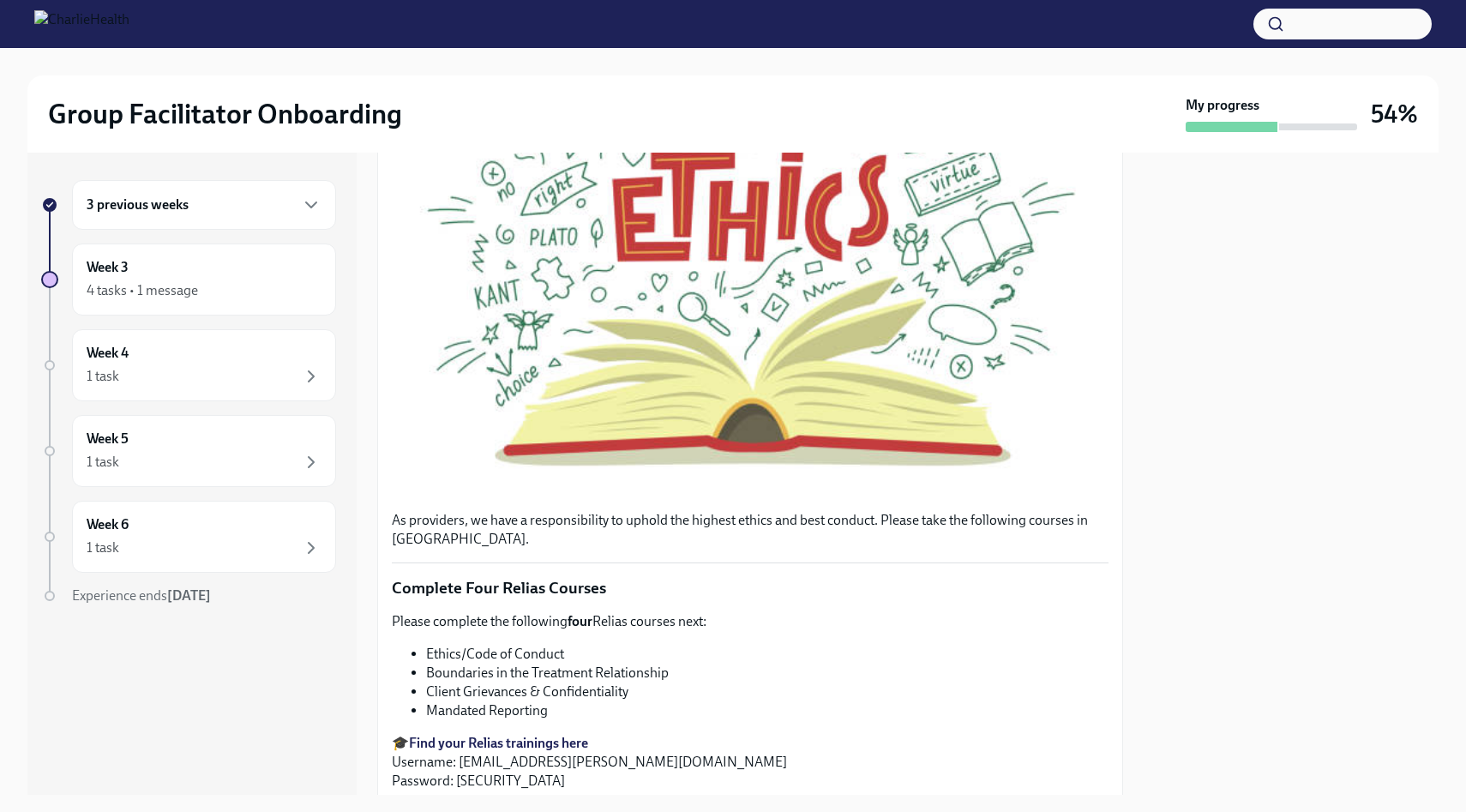
scroll to position [1589, 0]
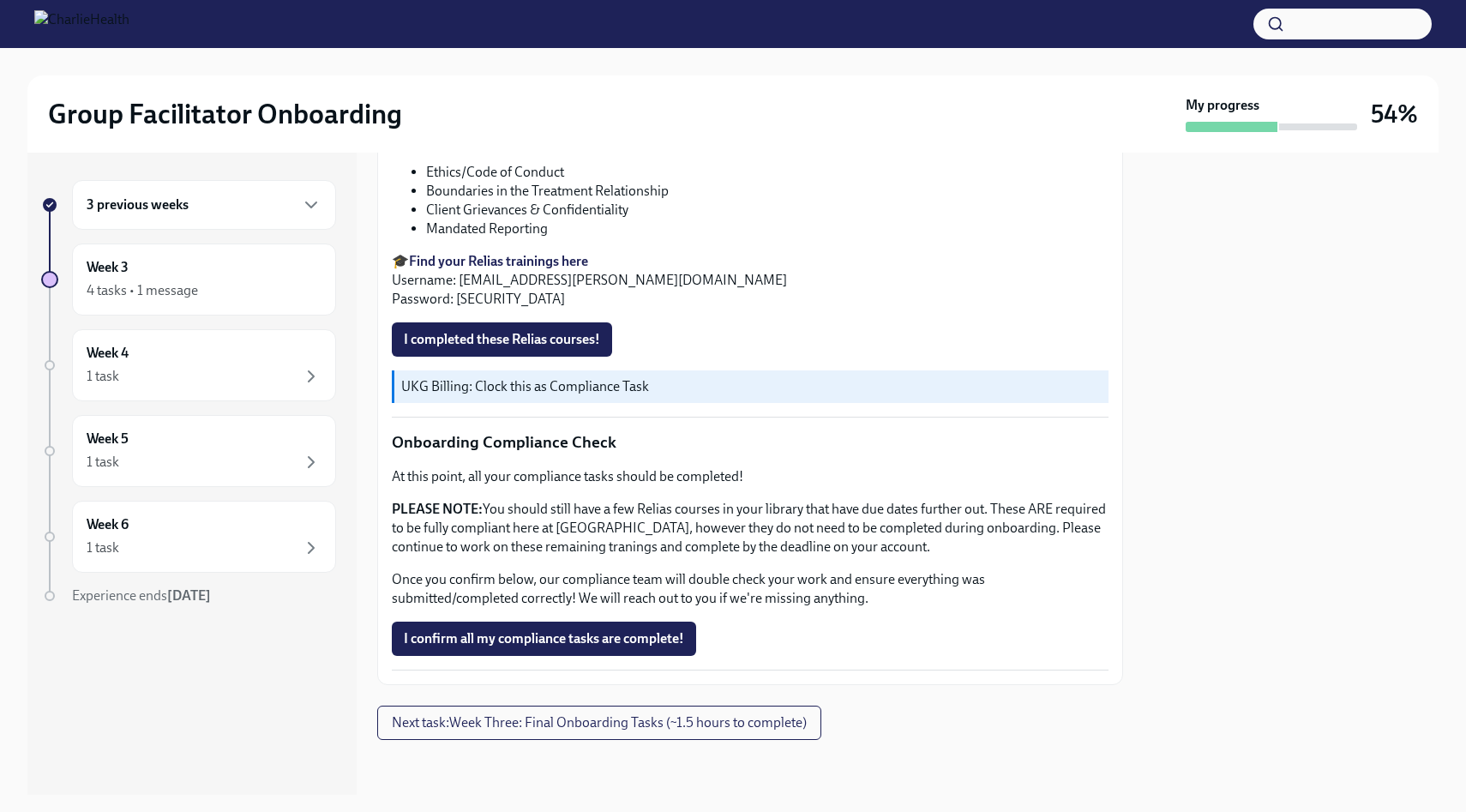
click at [531, 740] on div at bounding box center [750, 767] width 746 height 55
click at [546, 728] on span "Next task : Week Three: Final Onboarding Tasks (~1.5 hours to complete)" at bounding box center [599, 722] width 415 height 17
